Goal: Transaction & Acquisition: Purchase product/service

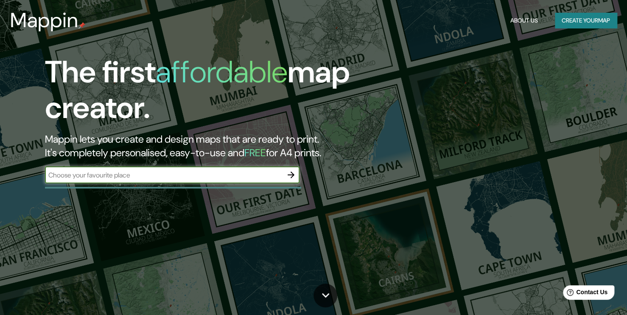
click at [166, 173] on input "text" at bounding box center [164, 175] width 238 height 10
type input "TUMACO"
click at [292, 174] on icon "button" at bounding box center [291, 174] width 7 height 7
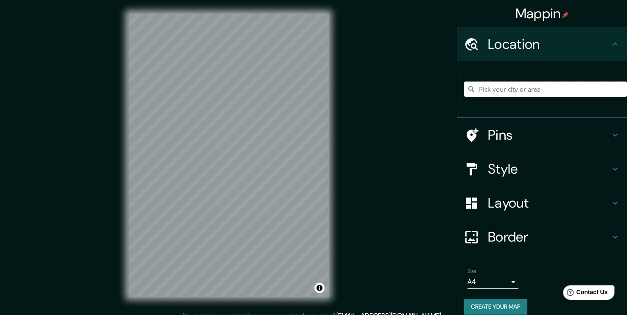
click at [496, 93] on input "Pick your city or area" at bounding box center [545, 88] width 163 height 15
type input "San [PERSON_NAME] de Tumaco, [GEOGRAPHIC_DATA], [GEOGRAPHIC_DATA]"
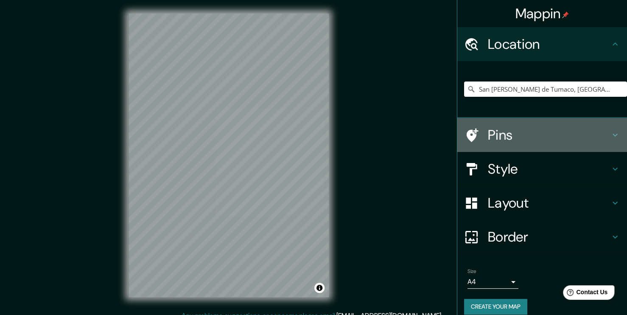
click at [474, 128] on div at bounding box center [476, 135] width 24 height 15
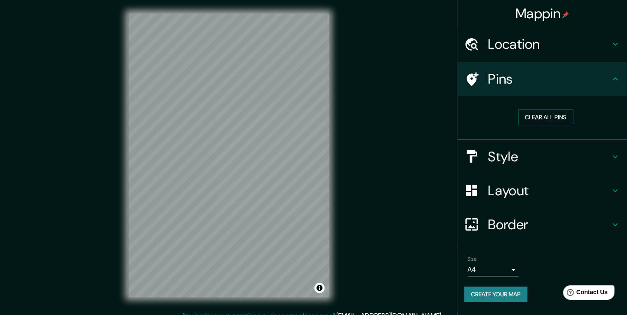
click at [524, 112] on button "Clear all pins" at bounding box center [545, 117] width 55 height 16
click at [509, 154] on h4 "Style" at bounding box center [549, 156] width 122 height 17
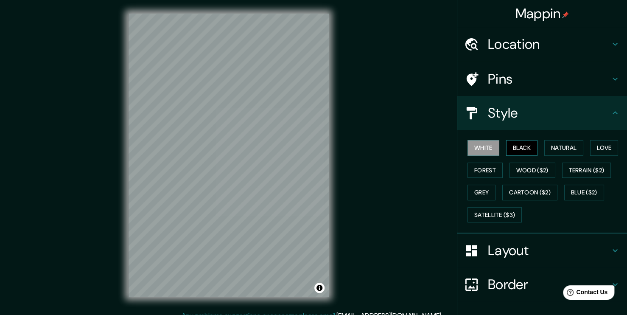
click at [521, 148] on button "Black" at bounding box center [522, 148] width 32 height 16
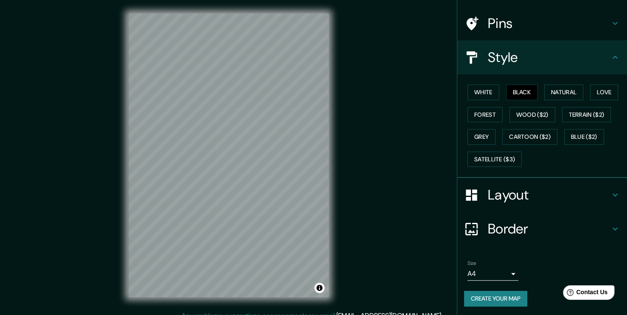
click at [527, 190] on h4 "Layout" at bounding box center [549, 194] width 122 height 17
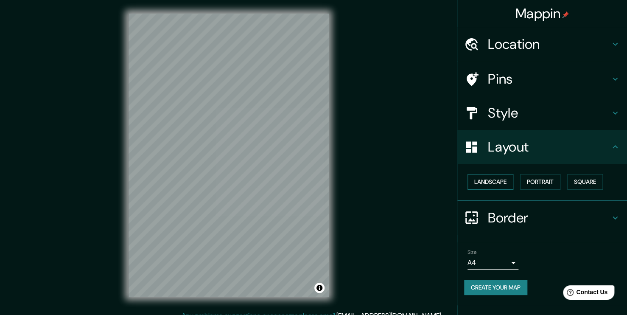
click at [500, 179] on button "Landscape" at bounding box center [490, 182] width 46 height 16
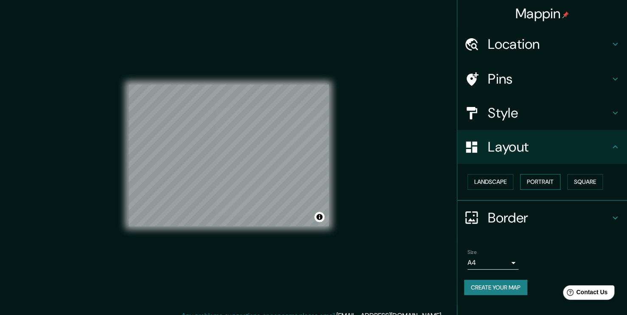
click at [545, 180] on button "Portrait" at bounding box center [540, 182] width 40 height 16
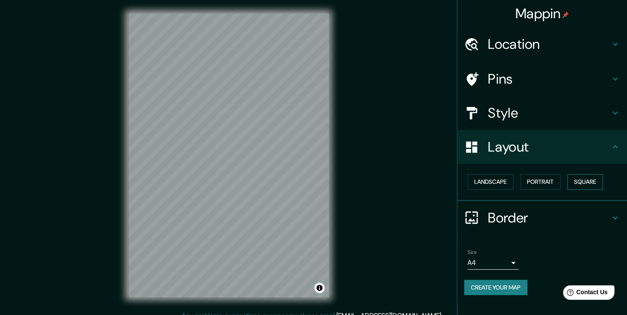
click at [590, 185] on button "Square" at bounding box center [585, 182] width 36 height 16
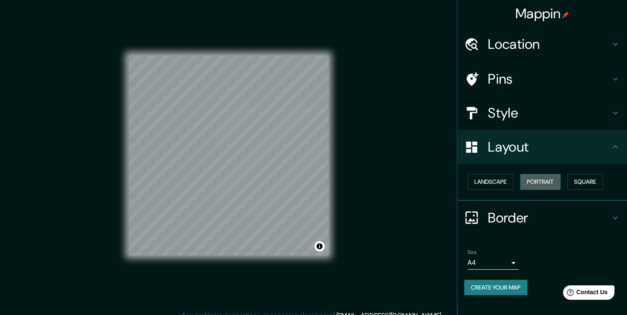
click at [543, 182] on button "Portrait" at bounding box center [540, 182] width 40 height 16
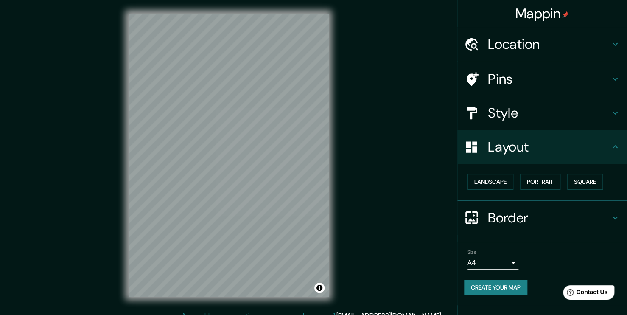
click at [478, 269] on div "Size A4 single" at bounding box center [542, 259] width 156 height 27
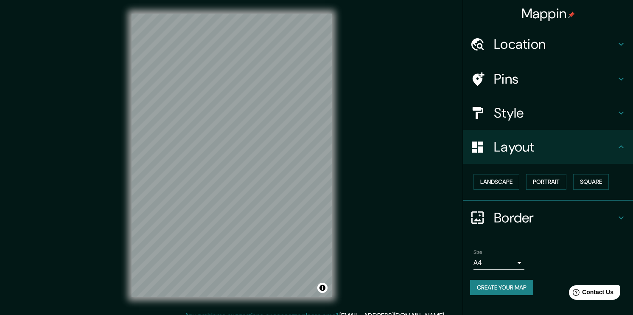
click at [483, 262] on body "Mappin Location [GEOGRAPHIC_DATA][PERSON_NAME], [GEOGRAPHIC_DATA], [GEOGRAPHIC_…" at bounding box center [316, 157] width 633 height 315
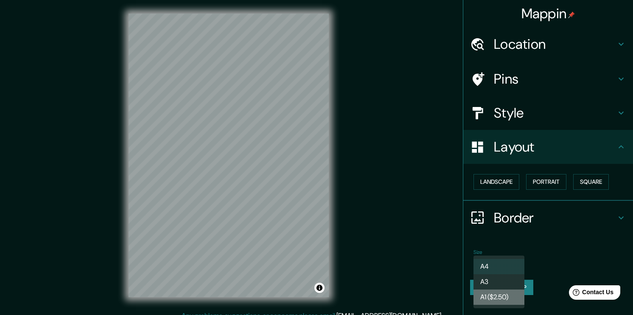
click at [491, 294] on li "A1 ($2.50)" at bounding box center [498, 296] width 51 height 15
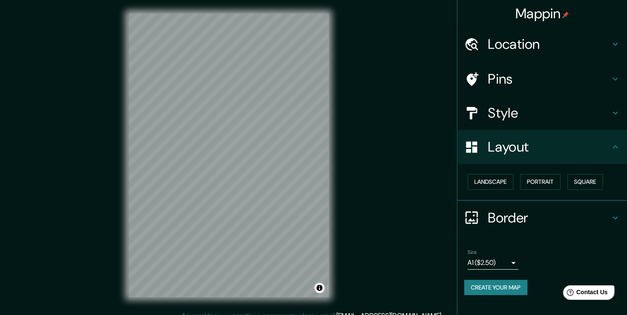
click at [504, 257] on body "Mappin Location [GEOGRAPHIC_DATA][PERSON_NAME], [GEOGRAPHIC_DATA], [GEOGRAPHIC_…" at bounding box center [313, 157] width 627 height 315
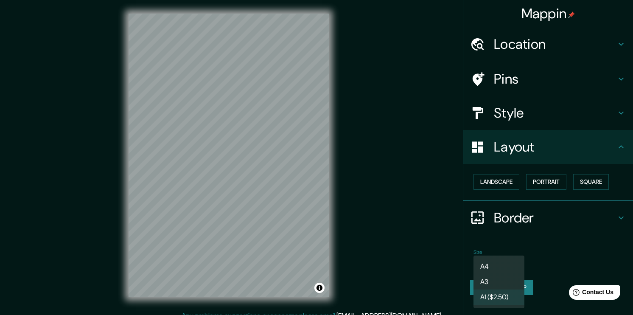
click at [485, 264] on li "A4" at bounding box center [498, 266] width 51 height 15
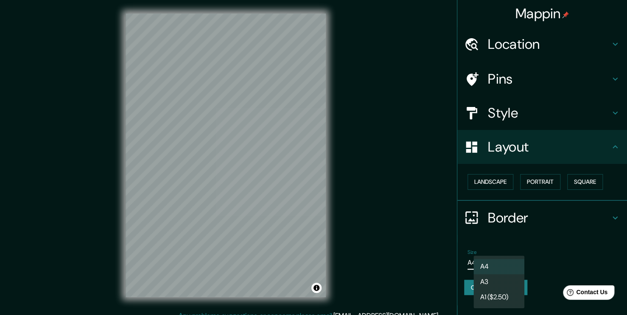
click at [490, 258] on body "Mappin Location [GEOGRAPHIC_DATA][PERSON_NAME], [GEOGRAPHIC_DATA], [GEOGRAPHIC_…" at bounding box center [313, 157] width 627 height 315
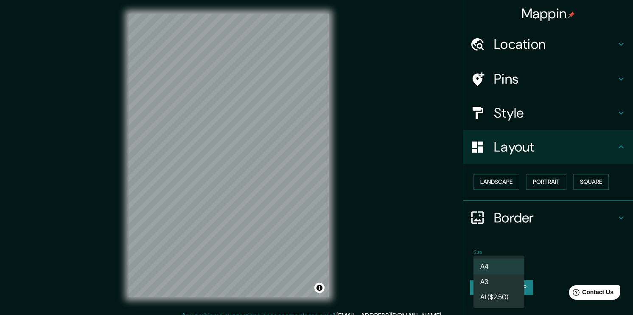
click at [486, 271] on li "A4" at bounding box center [498, 266] width 51 height 15
click at [487, 260] on body "Mappin Location [GEOGRAPHIC_DATA][PERSON_NAME], [GEOGRAPHIC_DATA], [GEOGRAPHIC_…" at bounding box center [316, 157] width 633 height 315
click at [484, 282] on li "A3" at bounding box center [498, 281] width 51 height 15
type input "a4"
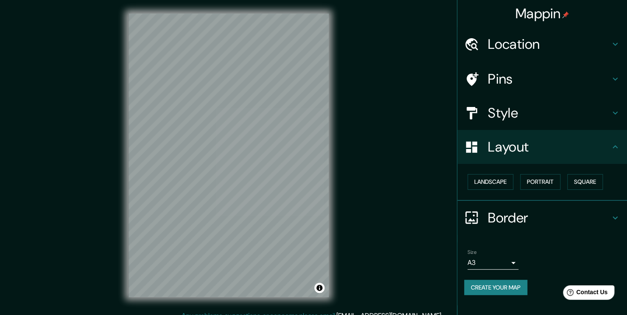
click at [536, 41] on h4 "Location" at bounding box center [549, 44] width 122 height 17
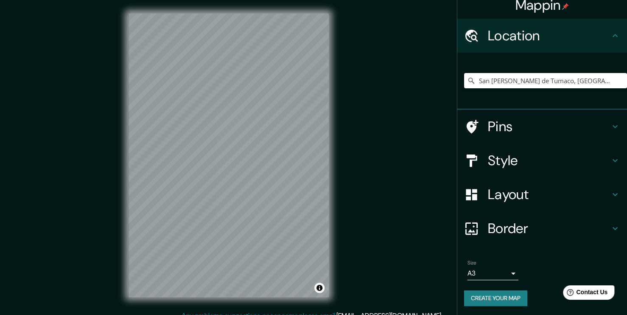
scroll to position [9, 0]
